Goal: Find specific page/section: Find specific page/section

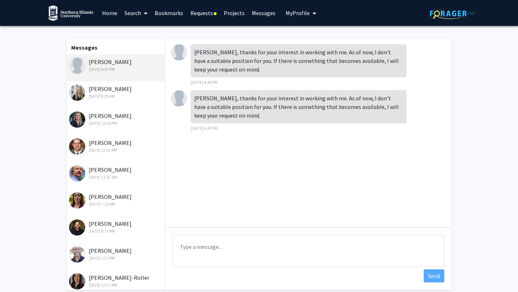
click at [71, 18] on img at bounding box center [71, 13] width 45 height 16
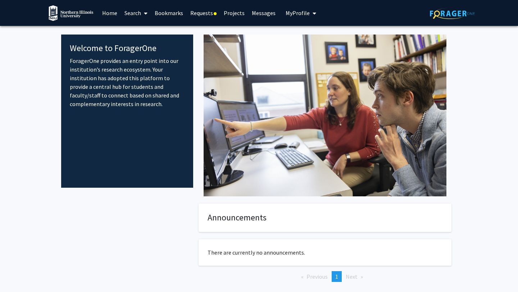
click at [113, 14] on link "Home" at bounding box center [110, 12] width 22 height 25
click at [109, 12] on link "Home" at bounding box center [110, 12] width 22 height 25
click at [234, 7] on link "Projects" at bounding box center [234, 12] width 28 height 25
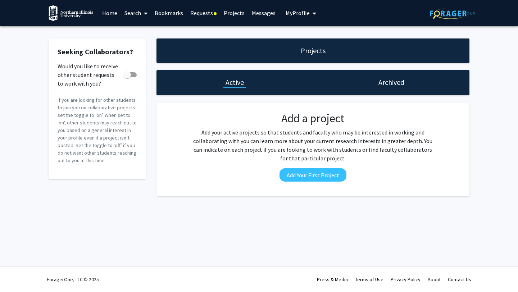
click at [139, 13] on link "Search" at bounding box center [136, 12] width 30 height 25
click at [144, 35] on span "Faculty/Staff" at bounding box center [147, 33] width 53 height 14
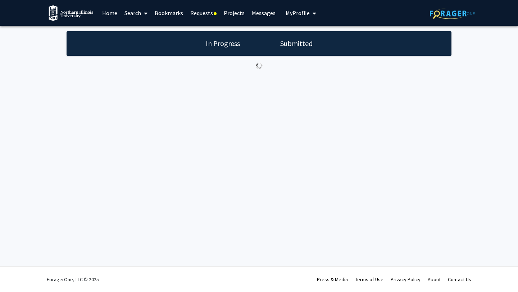
click at [113, 18] on link "Home" at bounding box center [110, 12] width 22 height 25
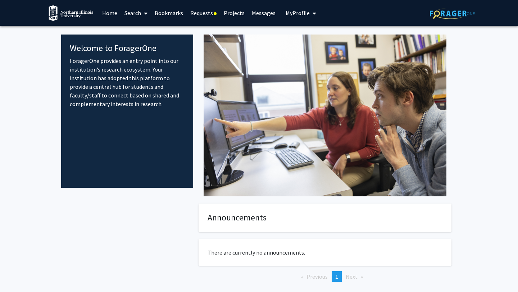
click at [179, 11] on link "Bookmarks" at bounding box center [169, 12] width 36 height 25
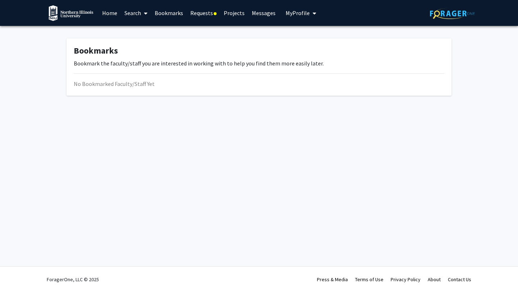
click at [202, 11] on link "Requests" at bounding box center [203, 12] width 33 height 25
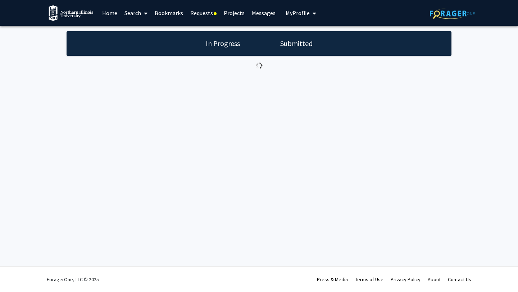
click at [133, 12] on link "Search" at bounding box center [136, 12] width 30 height 25
